Goal: Information Seeking & Learning: Learn about a topic

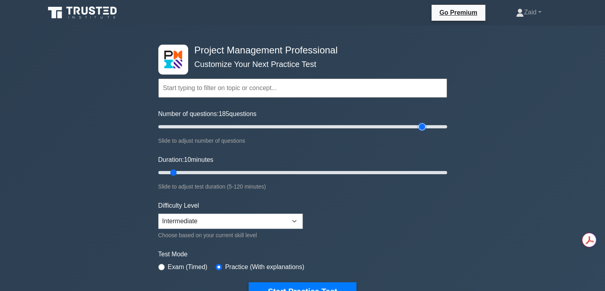
click at [425, 126] on input "Number of questions: 185 questions" at bounding box center [302, 127] width 289 height 10
type input "180"
click at [417, 127] on input "Number of questions: 180 questions" at bounding box center [302, 127] width 289 height 10
type input "120"
click at [447, 172] on input "Duration: 120 minutes" at bounding box center [302, 173] width 289 height 10
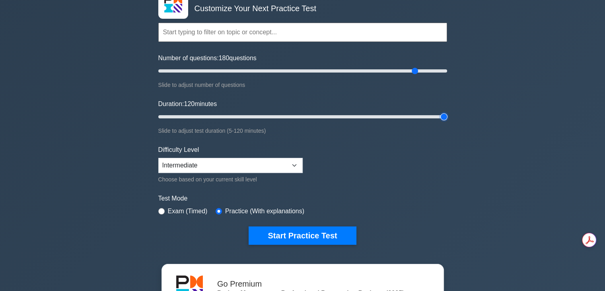
scroll to position [59, 0]
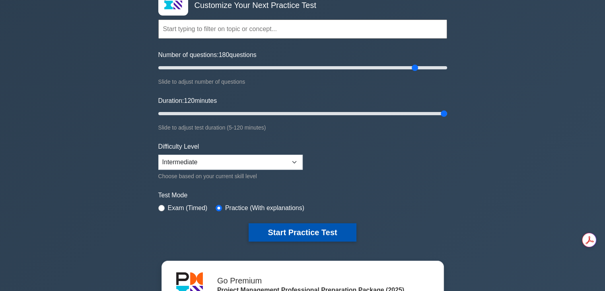
click at [339, 229] on button "Start Practice Test" at bounding box center [302, 232] width 107 height 18
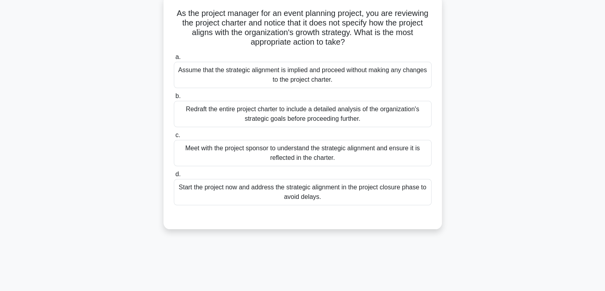
scroll to position [51, 0]
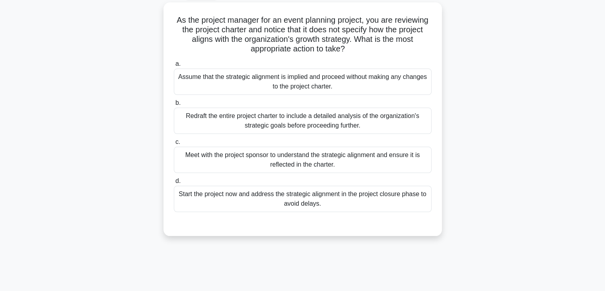
scroll to position [45, 0]
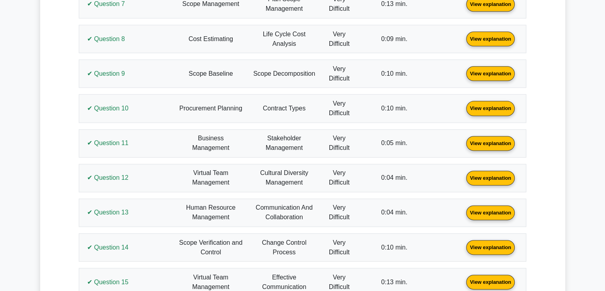
scroll to position [1027, 0]
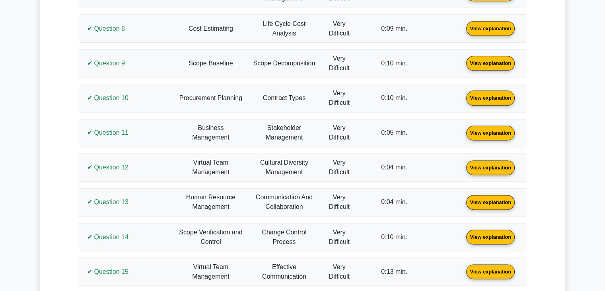
click at [478, 101] on link "View explanation" at bounding box center [490, 97] width 55 height 7
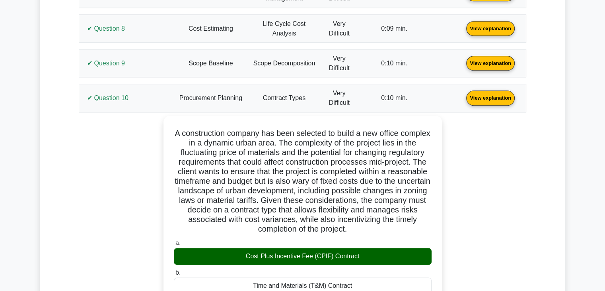
click at [478, 101] on link "View explanation" at bounding box center [490, 97] width 55 height 7
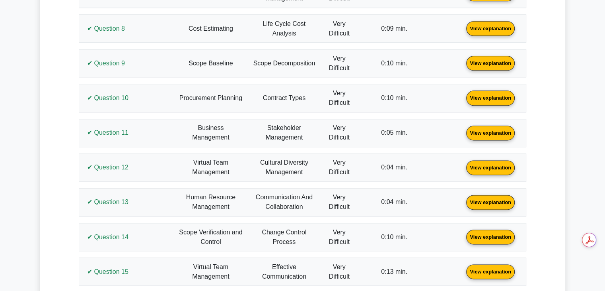
click at [503, 170] on link "View explanation" at bounding box center [490, 167] width 55 height 7
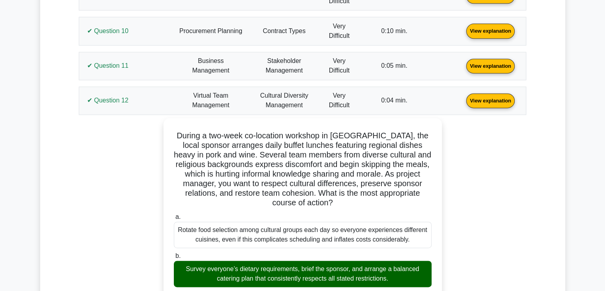
scroll to position [1097, 0]
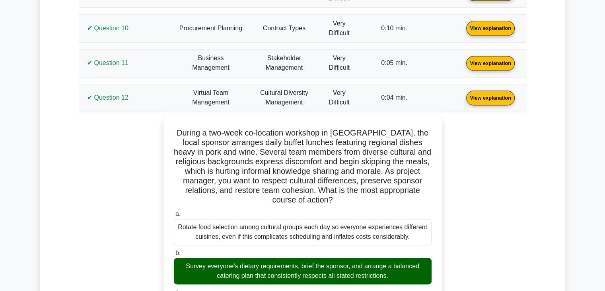
click at [496, 101] on link "View explanation" at bounding box center [490, 97] width 55 height 7
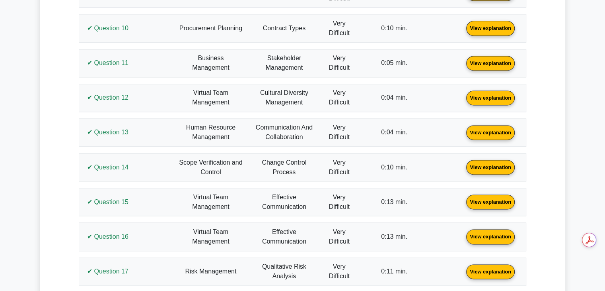
click at [490, 204] on link "View explanation" at bounding box center [490, 201] width 55 height 7
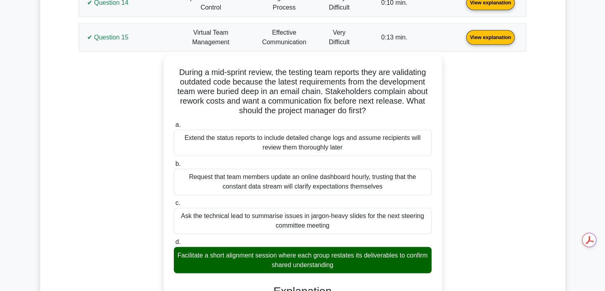
scroll to position [1260, 0]
click at [482, 41] on link "View explanation" at bounding box center [490, 37] width 55 height 7
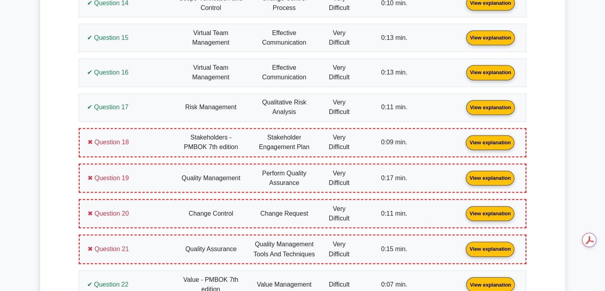
click at [484, 75] on link "View explanation" at bounding box center [490, 71] width 55 height 7
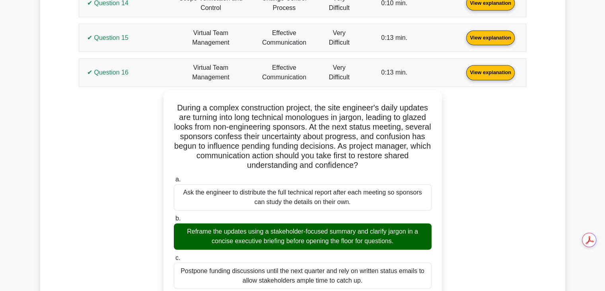
click at [484, 75] on link "View explanation" at bounding box center [490, 71] width 55 height 7
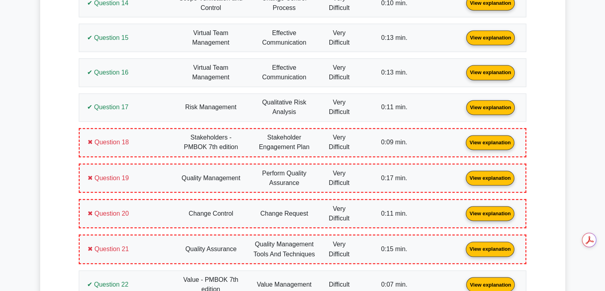
click at [490, 110] on link "View explanation" at bounding box center [490, 106] width 55 height 7
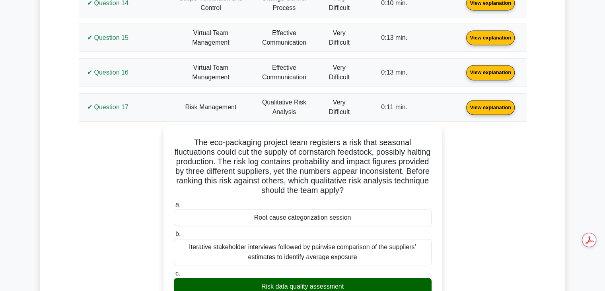
click at [490, 110] on link "View explanation" at bounding box center [490, 106] width 55 height 7
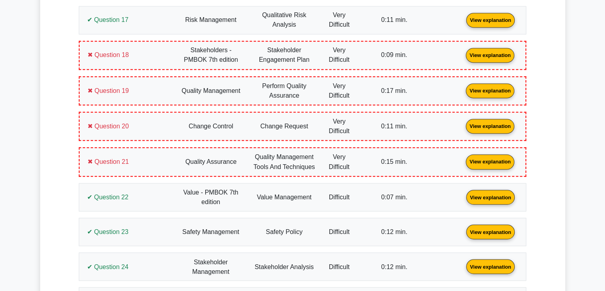
scroll to position [1350, 0]
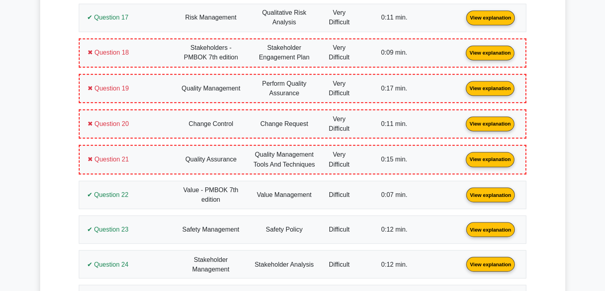
click at [484, 122] on link "View explanation" at bounding box center [490, 123] width 55 height 7
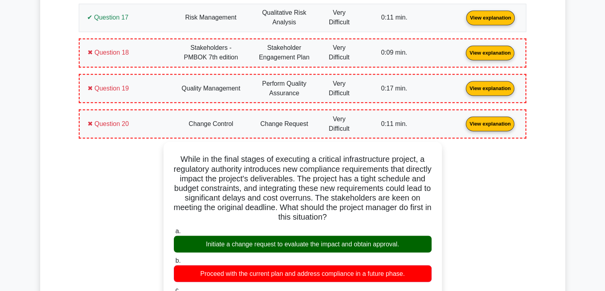
click at [484, 122] on link "View explanation" at bounding box center [490, 123] width 55 height 7
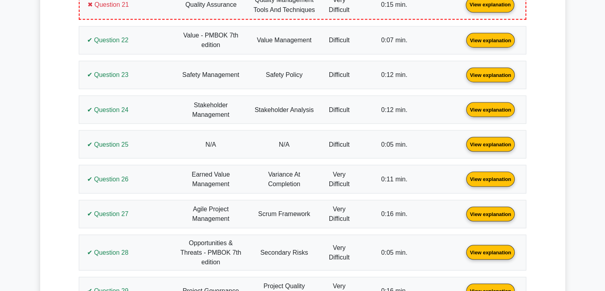
scroll to position [1504, 0]
click at [498, 111] on link "View explanation" at bounding box center [490, 108] width 55 height 7
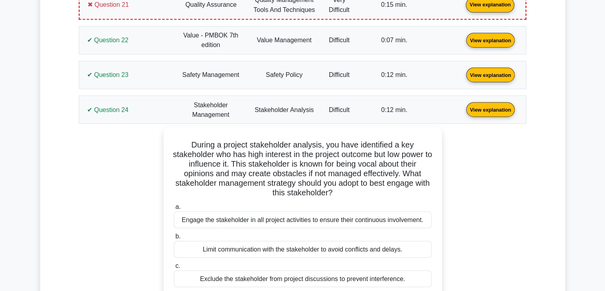
click at [498, 111] on link "View explanation" at bounding box center [490, 108] width 55 height 7
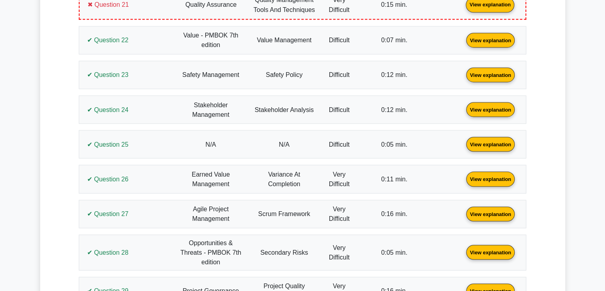
click at [491, 147] on link "View explanation" at bounding box center [490, 143] width 55 height 7
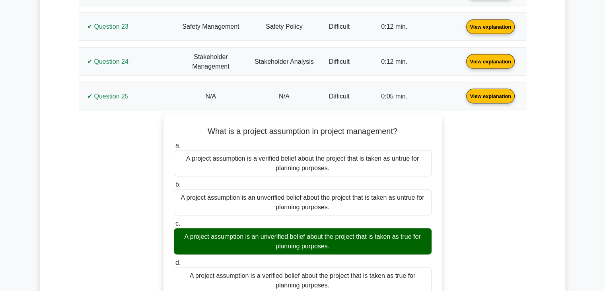
scroll to position [1552, 0]
click at [495, 92] on link "View explanation" at bounding box center [490, 95] width 55 height 7
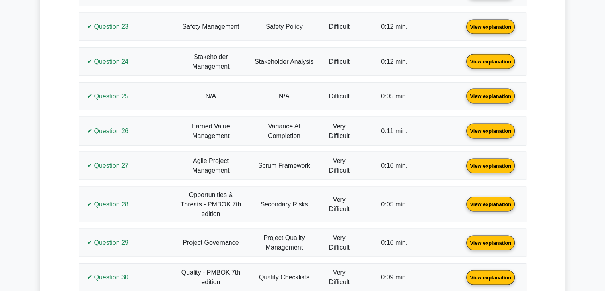
click at [487, 133] on link "View explanation" at bounding box center [490, 130] width 55 height 7
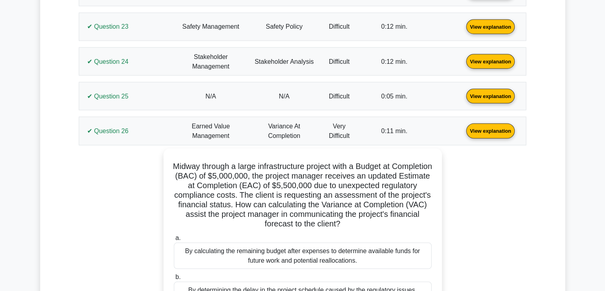
click at [487, 133] on link "View explanation" at bounding box center [490, 130] width 55 height 7
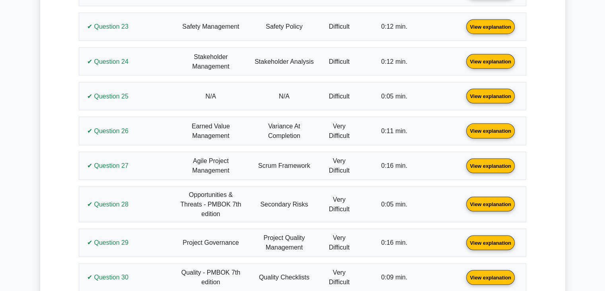
click at [489, 164] on link "View explanation" at bounding box center [490, 165] width 55 height 7
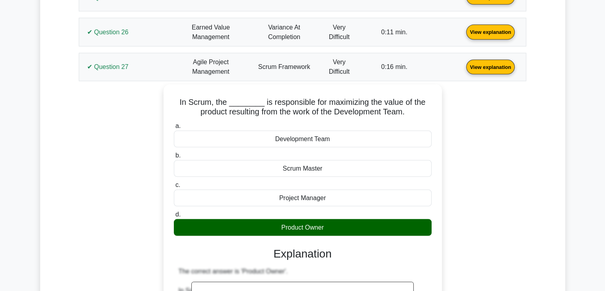
scroll to position [1651, 0]
click at [494, 69] on link "View explanation" at bounding box center [490, 66] width 55 height 7
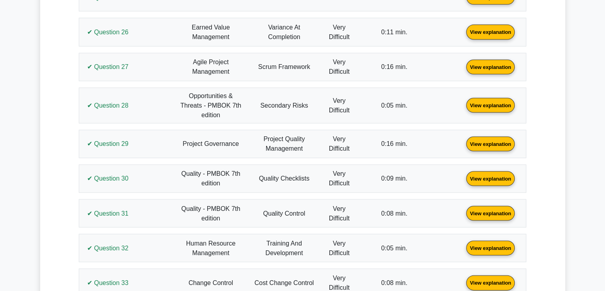
click at [486, 142] on link "View explanation" at bounding box center [490, 143] width 55 height 7
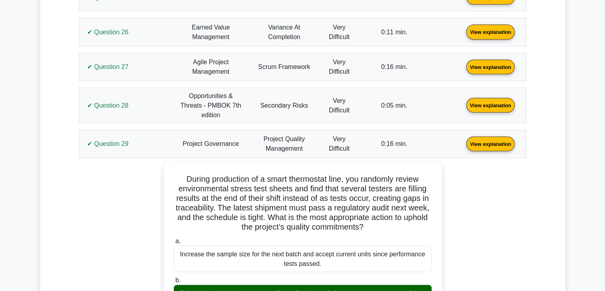
click at [486, 142] on link "View explanation" at bounding box center [490, 143] width 55 height 7
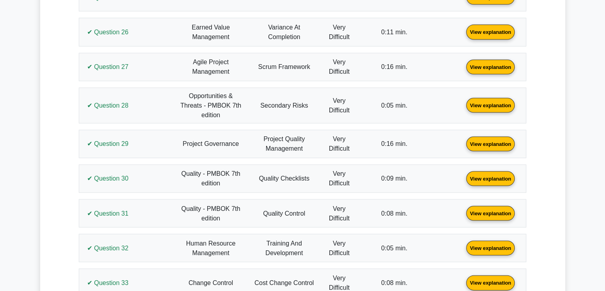
click at [490, 175] on link "View explanation" at bounding box center [490, 178] width 55 height 7
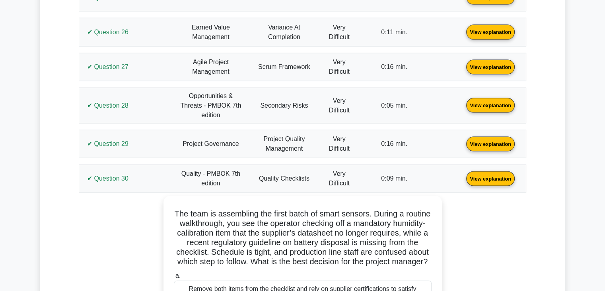
click at [490, 175] on link "View explanation" at bounding box center [490, 178] width 55 height 7
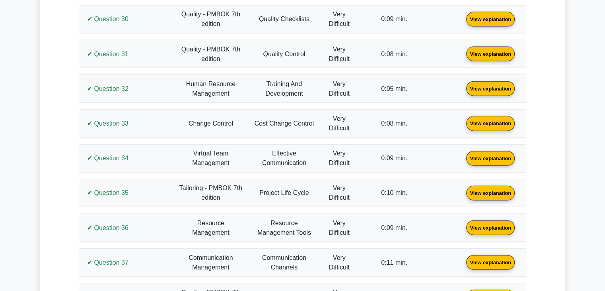
scroll to position [1826, 0]
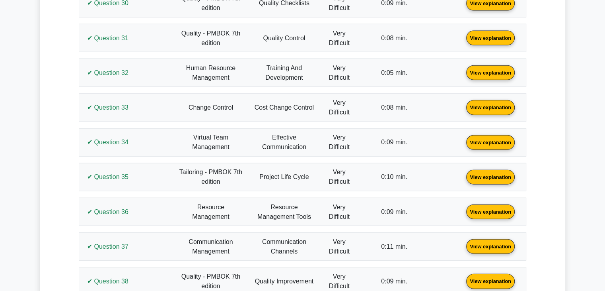
click at [490, 174] on link "View explanation" at bounding box center [490, 176] width 55 height 7
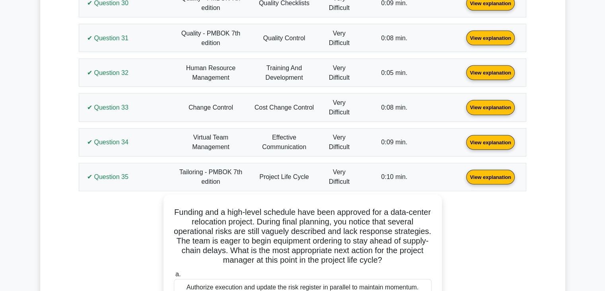
click at [490, 174] on link "View explanation" at bounding box center [490, 176] width 55 height 7
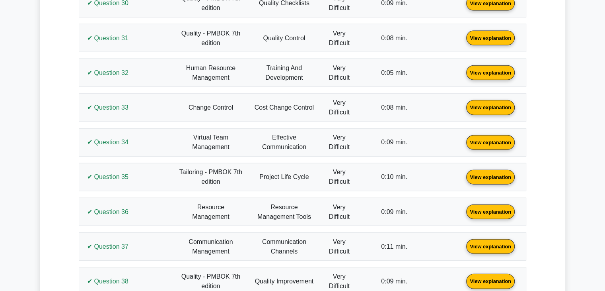
click at [498, 142] on link "View explanation" at bounding box center [490, 141] width 55 height 7
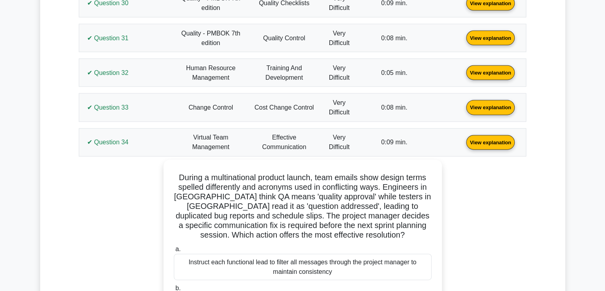
click at [498, 142] on link "View explanation" at bounding box center [490, 141] width 55 height 7
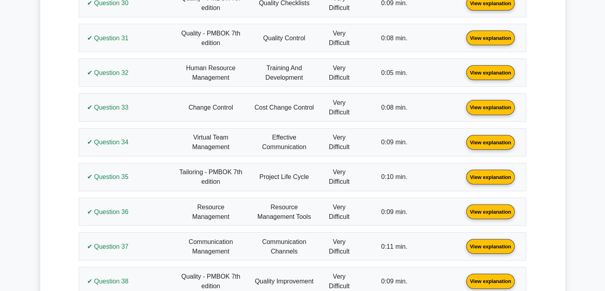
click at [499, 106] on link "View explanation" at bounding box center [490, 106] width 55 height 7
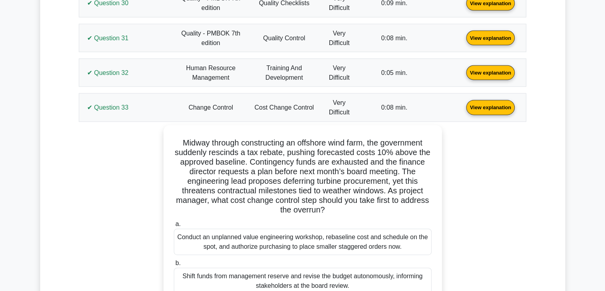
click at [499, 106] on link "View explanation" at bounding box center [490, 106] width 55 height 7
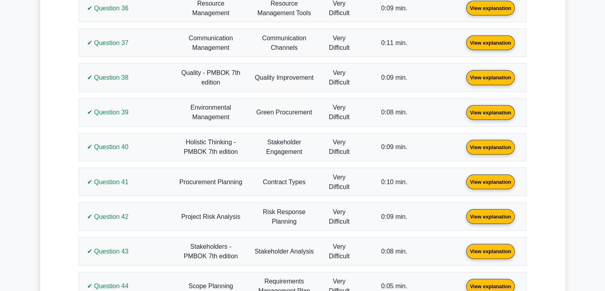
scroll to position [2030, 0]
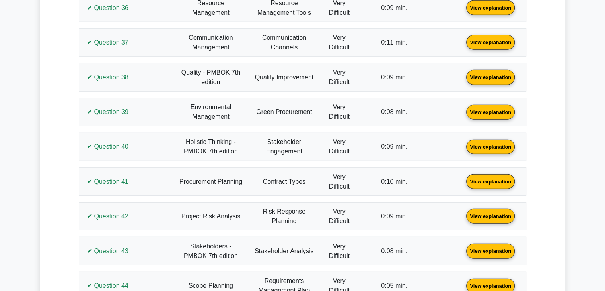
click at [491, 143] on link "View explanation" at bounding box center [490, 146] width 55 height 7
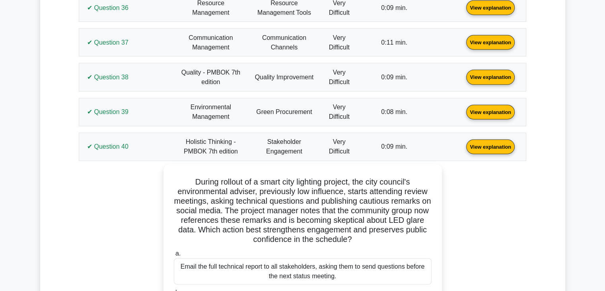
click at [491, 143] on link "View explanation" at bounding box center [490, 146] width 55 height 7
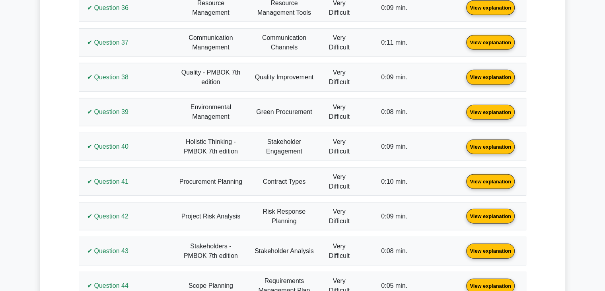
click at [491, 108] on link "View explanation" at bounding box center [490, 111] width 55 height 7
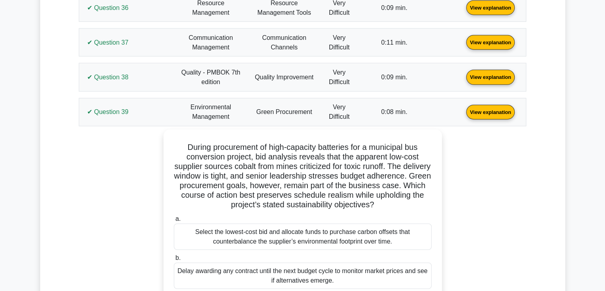
click at [491, 108] on link "View explanation" at bounding box center [490, 111] width 55 height 7
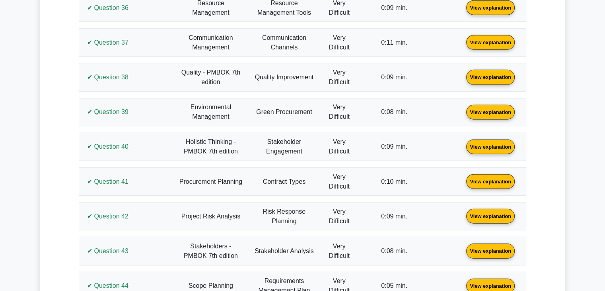
scroll to position [2165, 0]
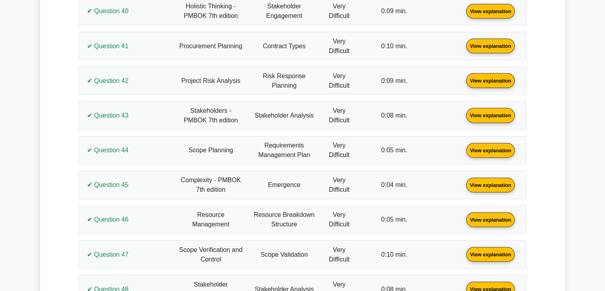
click at [491, 112] on link "View explanation" at bounding box center [490, 114] width 55 height 7
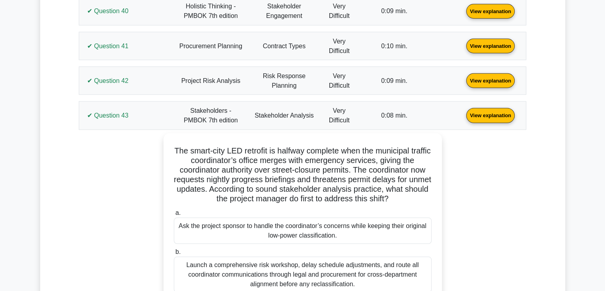
click at [491, 112] on link "View explanation" at bounding box center [490, 114] width 55 height 7
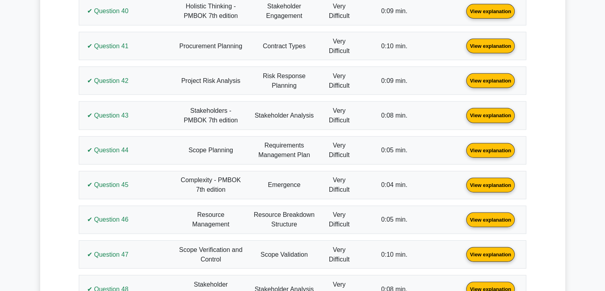
click at [489, 150] on link "View explanation" at bounding box center [490, 149] width 55 height 7
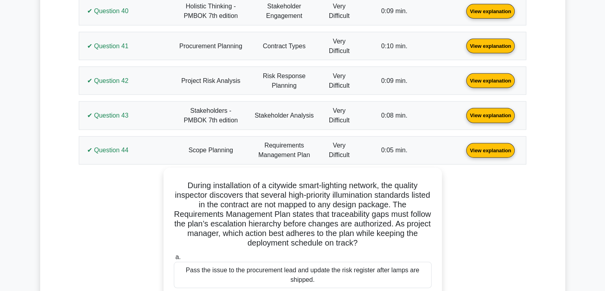
click at [489, 150] on link "View explanation" at bounding box center [490, 149] width 55 height 7
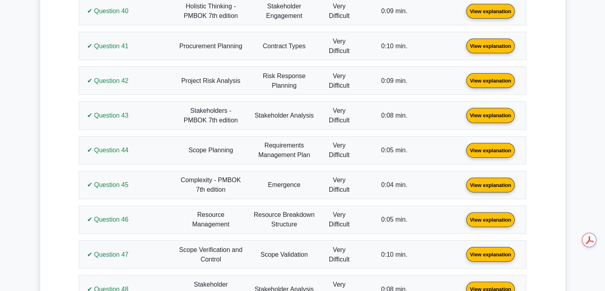
click at [492, 181] on link "View explanation" at bounding box center [490, 184] width 55 height 7
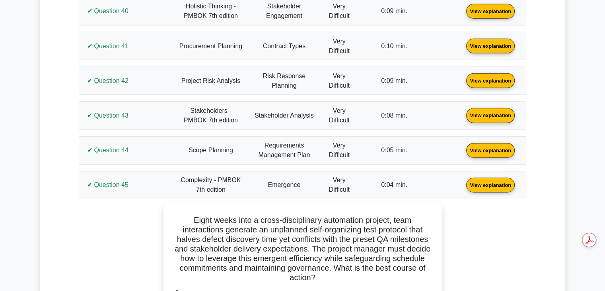
click at [492, 181] on link "View explanation" at bounding box center [490, 184] width 55 height 7
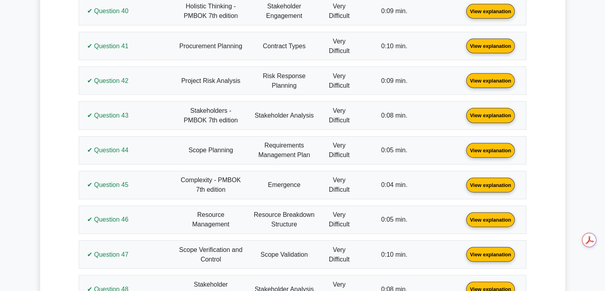
click at [493, 216] on link "View explanation" at bounding box center [490, 219] width 55 height 7
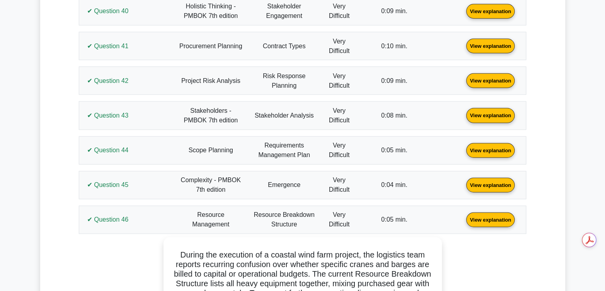
click at [493, 216] on link "View explanation" at bounding box center [490, 219] width 55 height 7
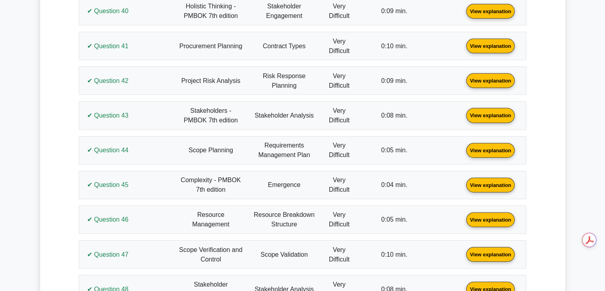
scroll to position [2251, 0]
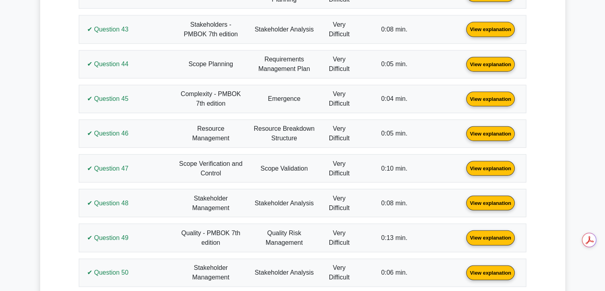
click at [491, 164] on link "View explanation" at bounding box center [490, 167] width 55 height 7
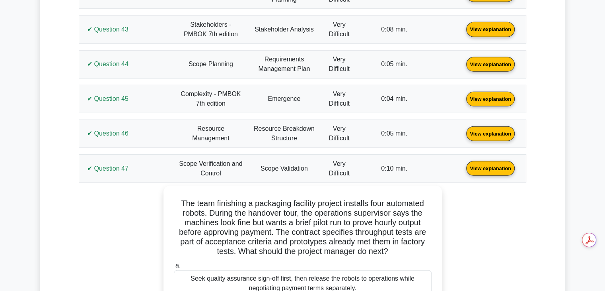
click at [491, 164] on link "View explanation" at bounding box center [490, 167] width 55 height 7
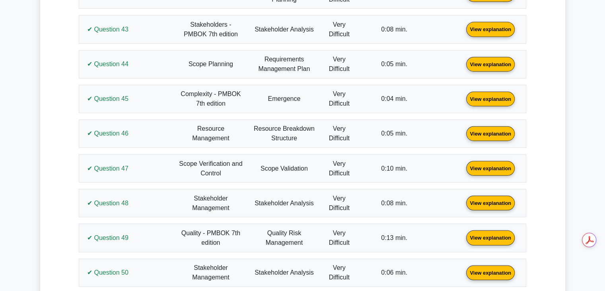
click at [493, 199] on link "View explanation" at bounding box center [490, 202] width 55 height 7
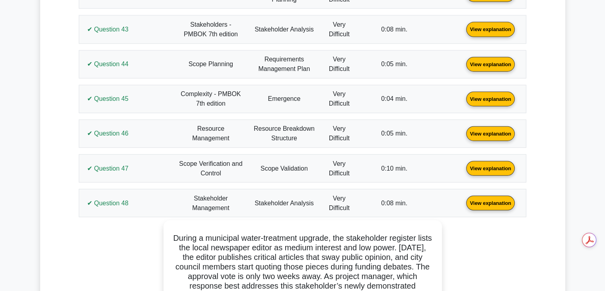
click at [493, 199] on link "View explanation" at bounding box center [490, 202] width 55 height 7
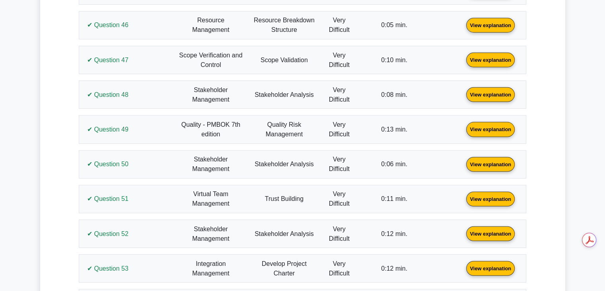
scroll to position [2371, 0]
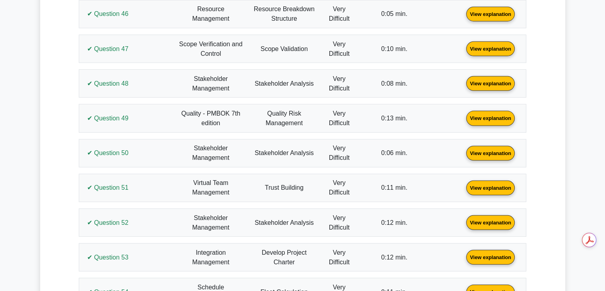
click at [495, 184] on link "View explanation" at bounding box center [490, 187] width 55 height 7
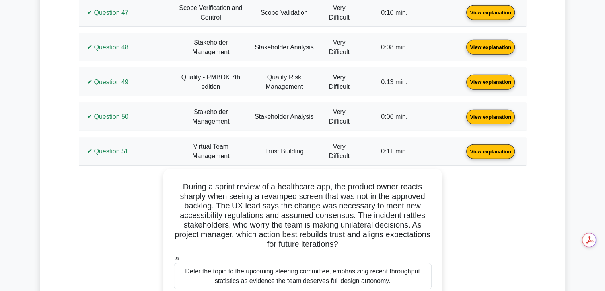
scroll to position [2407, 0]
click at [498, 147] on link "View explanation" at bounding box center [490, 150] width 55 height 7
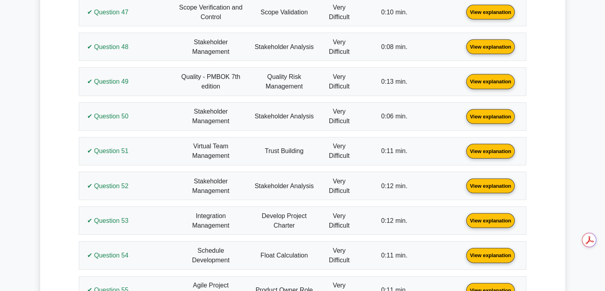
click at [490, 182] on link "View explanation" at bounding box center [490, 185] width 55 height 7
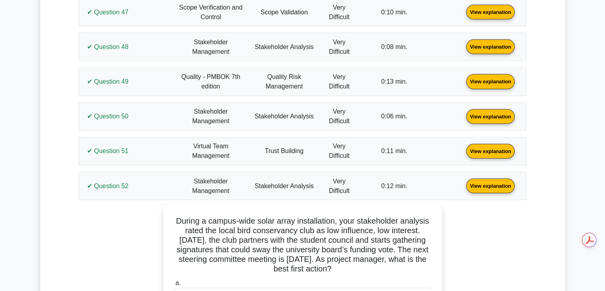
click at [490, 182] on link "View explanation" at bounding box center [490, 185] width 55 height 7
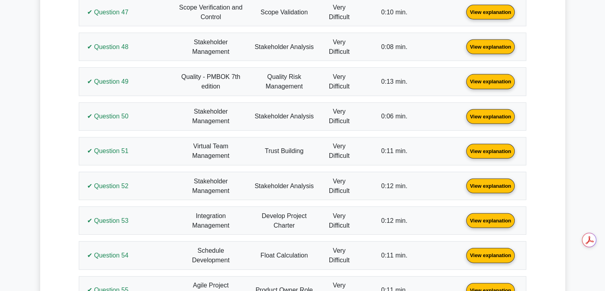
scroll to position [2450, 0]
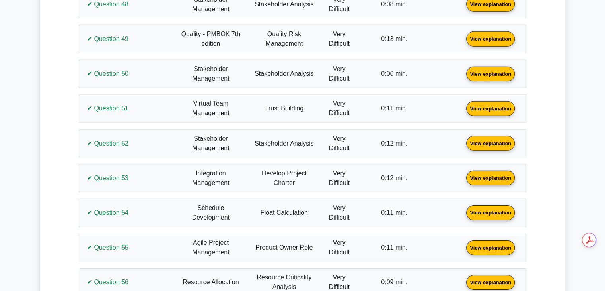
click at [490, 176] on link "View explanation" at bounding box center [490, 177] width 55 height 7
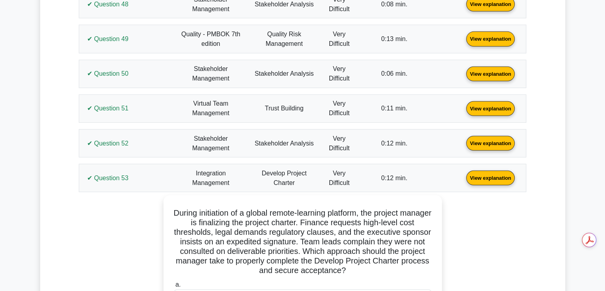
click at [490, 176] on link "View explanation" at bounding box center [490, 177] width 55 height 7
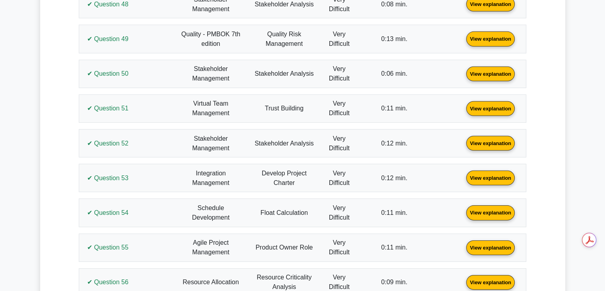
click at [490, 209] on link "View explanation" at bounding box center [490, 212] width 55 height 7
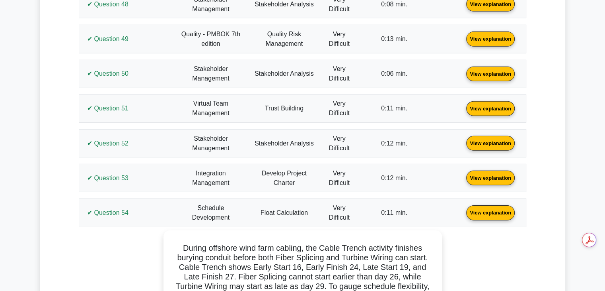
click at [490, 209] on link "View explanation" at bounding box center [490, 212] width 55 height 7
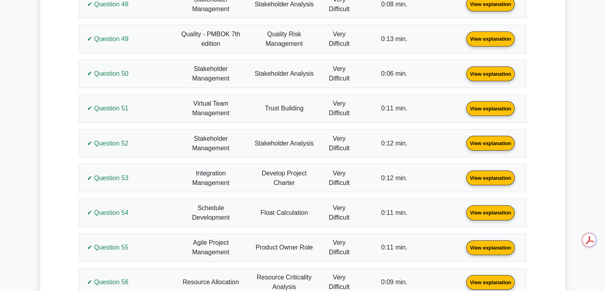
click at [493, 243] on link "View explanation" at bounding box center [490, 246] width 55 height 7
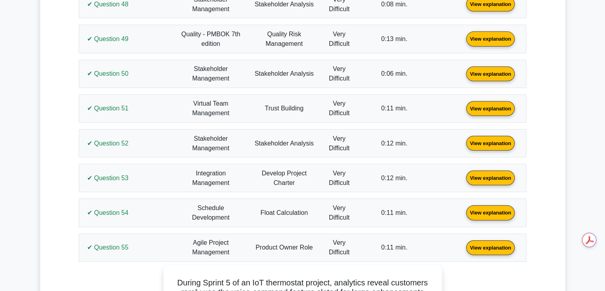
click at [493, 243] on link "View explanation" at bounding box center [490, 246] width 55 height 7
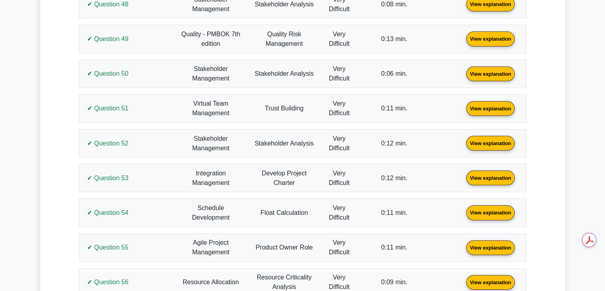
click at [493, 278] on link "View explanation" at bounding box center [490, 281] width 55 height 7
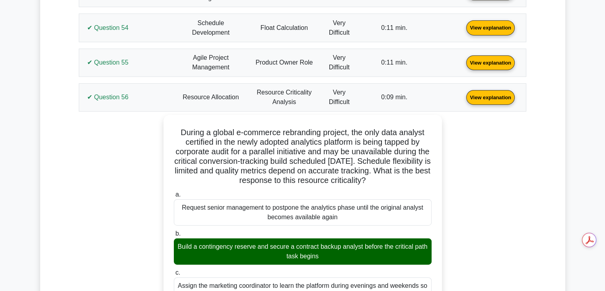
scroll to position [2638, 0]
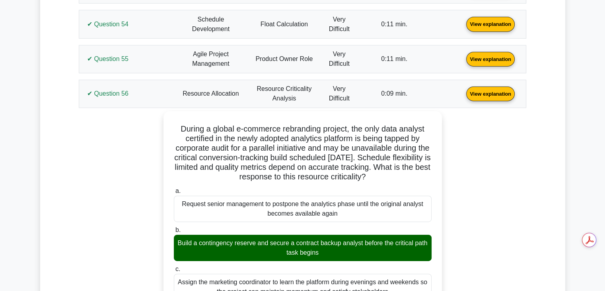
click at [497, 90] on link "View explanation" at bounding box center [490, 93] width 55 height 7
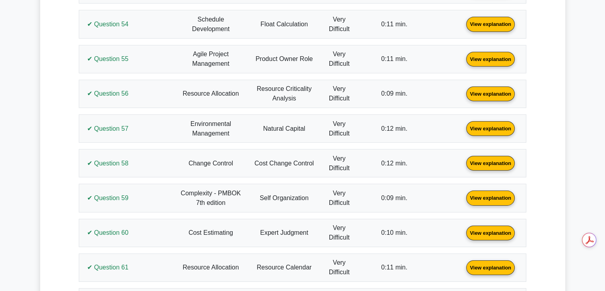
click at [491, 125] on link "View explanation" at bounding box center [490, 128] width 55 height 7
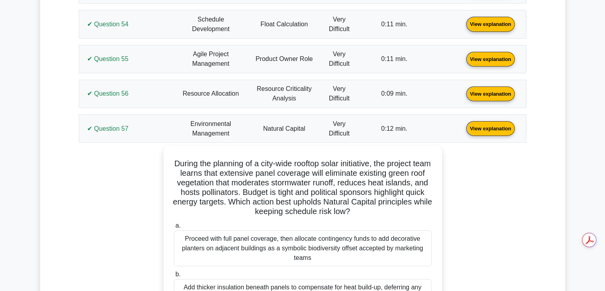
click at [491, 125] on link "View explanation" at bounding box center [490, 128] width 55 height 7
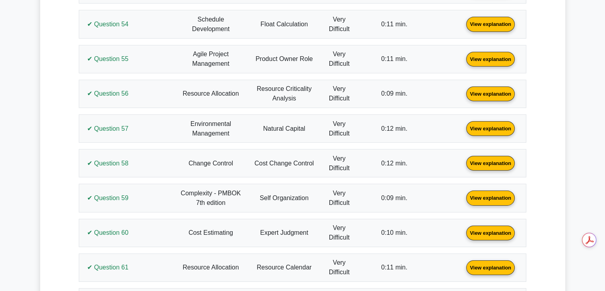
click at [491, 159] on link "View explanation" at bounding box center [490, 162] width 55 height 7
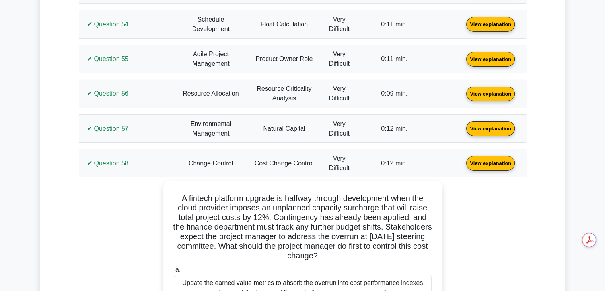
click at [491, 159] on link "View explanation" at bounding box center [490, 162] width 55 height 7
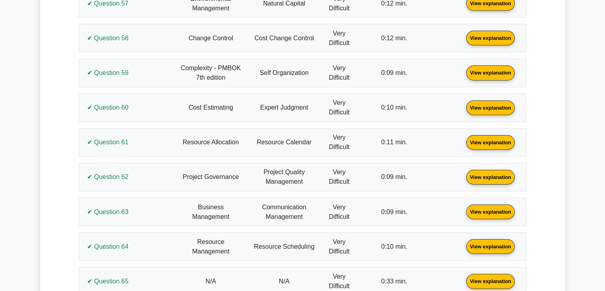
scroll to position [2769, 0]
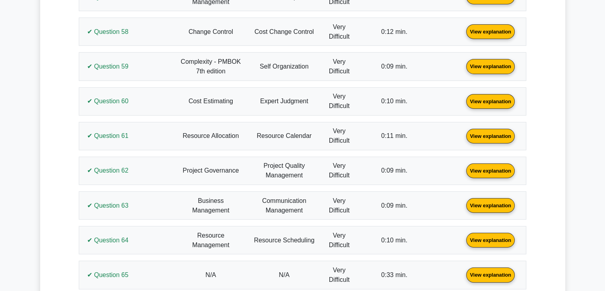
click at [491, 167] on link "View explanation" at bounding box center [490, 170] width 55 height 7
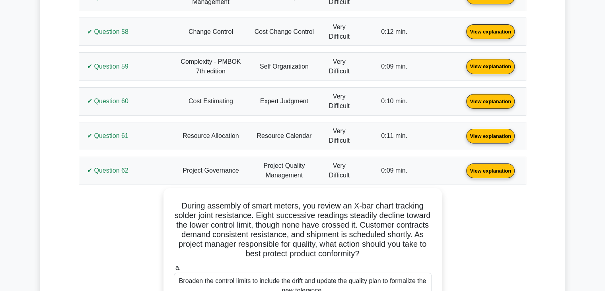
click at [489, 167] on link "View explanation" at bounding box center [490, 170] width 55 height 7
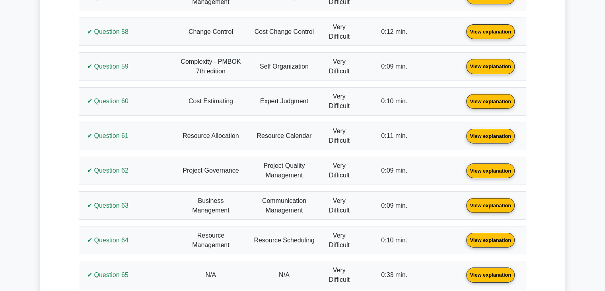
click at [493, 132] on link "View explanation" at bounding box center [490, 135] width 55 height 7
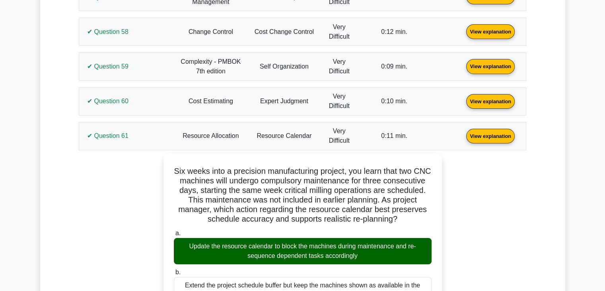
click at [493, 132] on link "View explanation" at bounding box center [490, 135] width 55 height 7
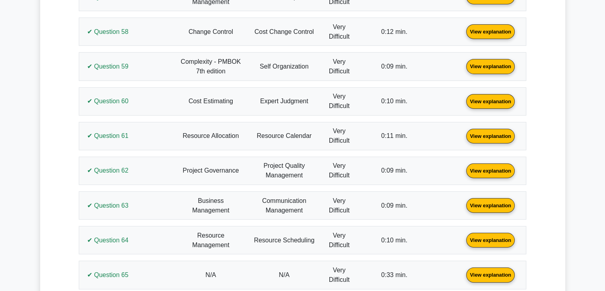
click at [493, 132] on link "View explanation" at bounding box center [490, 135] width 55 height 7
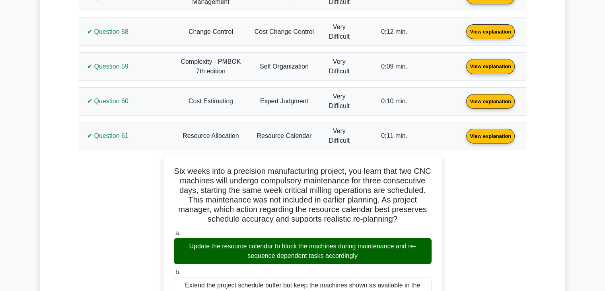
click at [493, 132] on link "View explanation" at bounding box center [490, 135] width 55 height 7
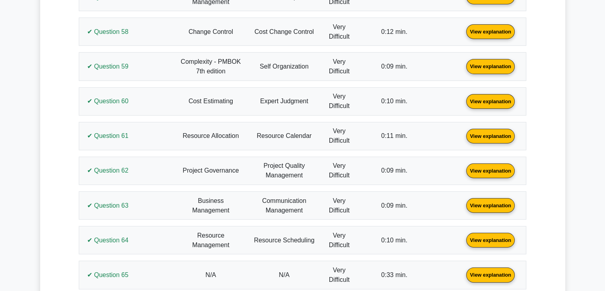
click at [485, 62] on link "View explanation" at bounding box center [490, 65] width 55 height 7
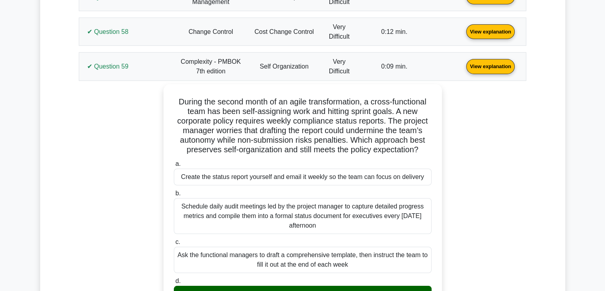
click at [485, 62] on link "View explanation" at bounding box center [490, 65] width 55 height 7
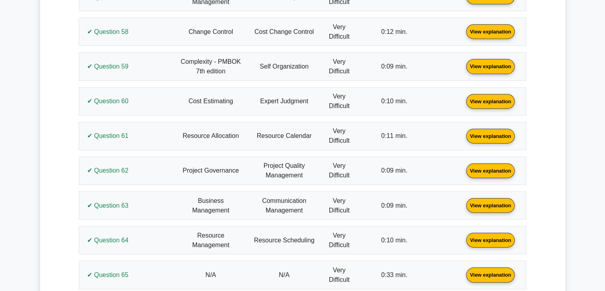
click at [487, 97] on link "View explanation" at bounding box center [490, 100] width 55 height 7
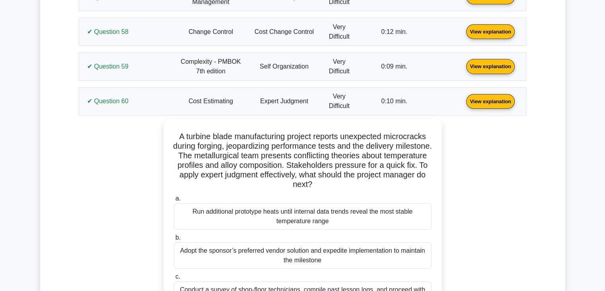
click at [487, 97] on link "View explanation" at bounding box center [490, 100] width 55 height 7
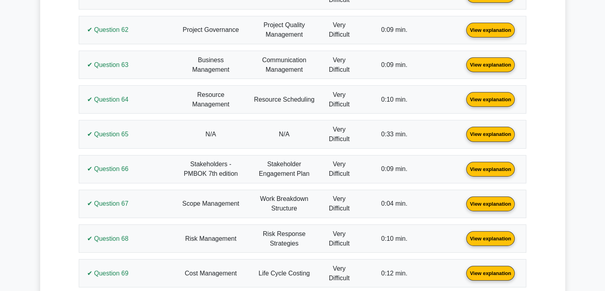
scroll to position [2921, 0]
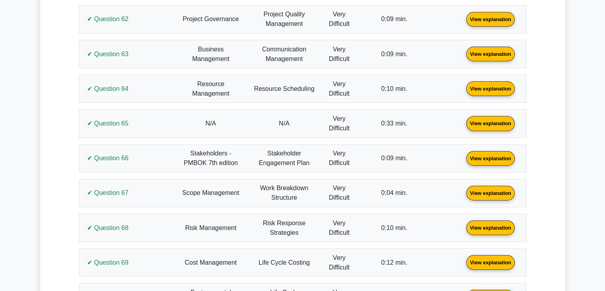
click at [484, 119] on link "View explanation" at bounding box center [490, 122] width 55 height 7
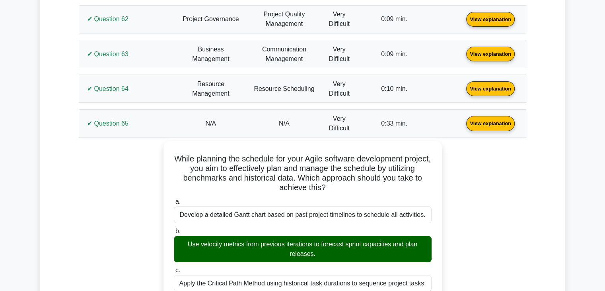
click at [489, 119] on link "View explanation" at bounding box center [490, 122] width 55 height 7
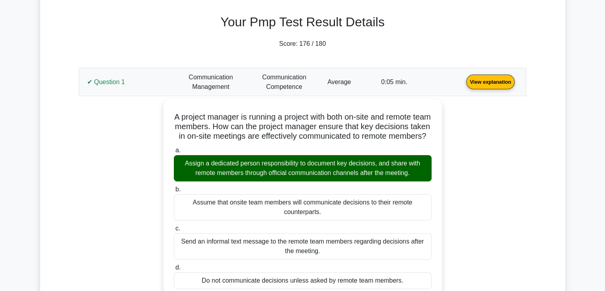
scroll to position [274, 0]
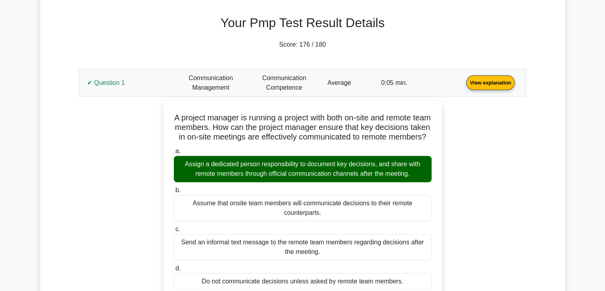
click at [499, 82] on link "View explanation" at bounding box center [490, 82] width 55 height 7
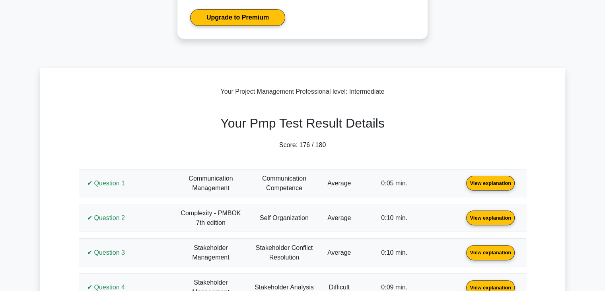
scroll to position [147, 0]
